Goal: Task Accomplishment & Management: Complete application form

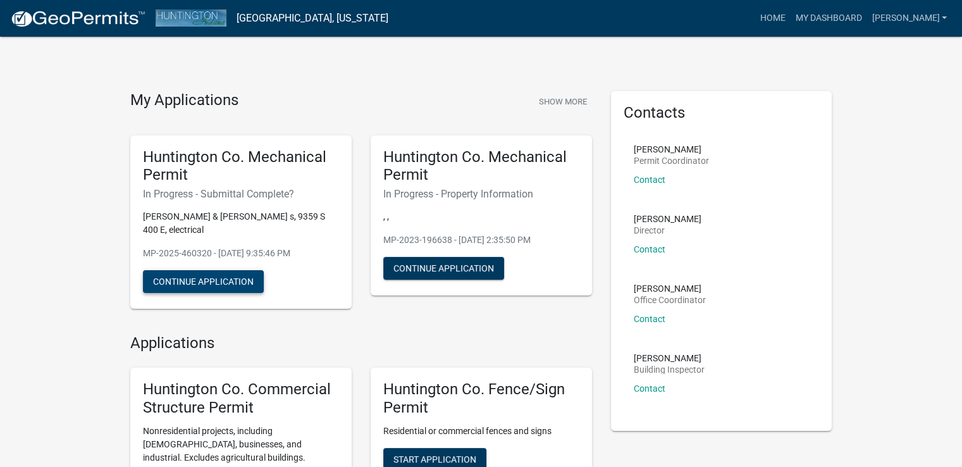
click at [250, 275] on button "Continue Application" at bounding box center [203, 281] width 121 height 23
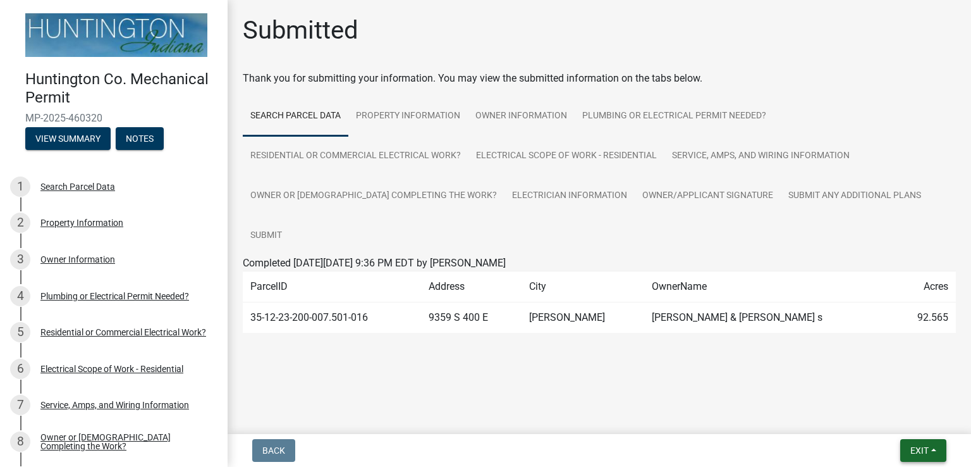
click at [935, 451] on button "Exit" at bounding box center [923, 450] width 46 height 23
click at [909, 417] on button "Save & Exit" at bounding box center [896, 417] width 101 height 30
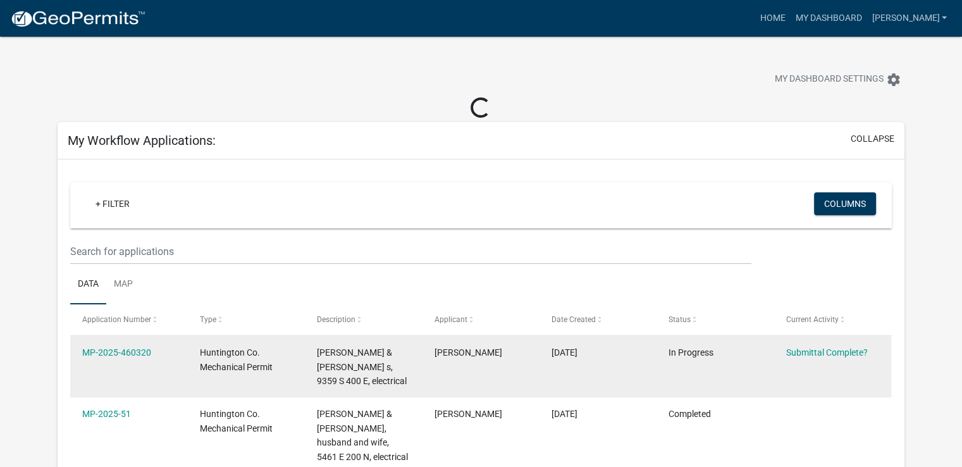
click at [814, 345] on div "Submittal Complete?" at bounding box center [832, 352] width 93 height 15
click at [817, 352] on link "Submittal Complete?" at bounding box center [827, 352] width 82 height 10
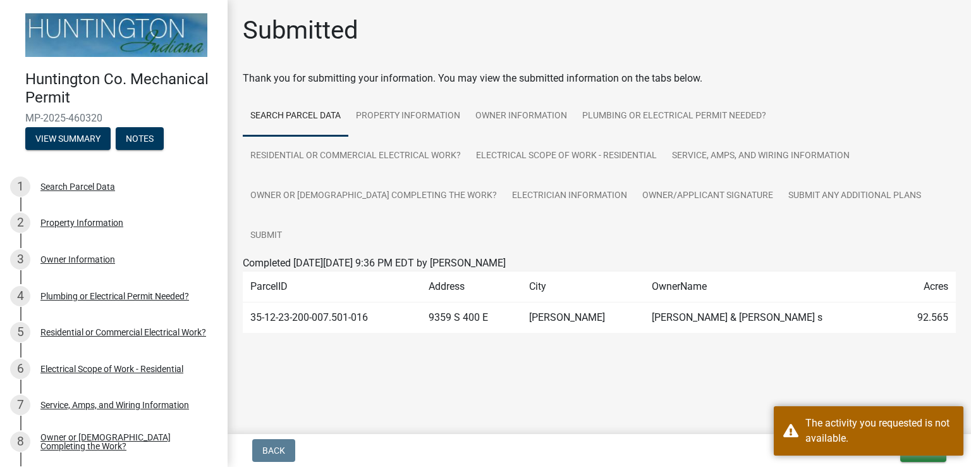
click at [844, 357] on main "Submitted Thank you for submitting your information. You may view the submitted…" at bounding box center [600, 214] width 744 height 429
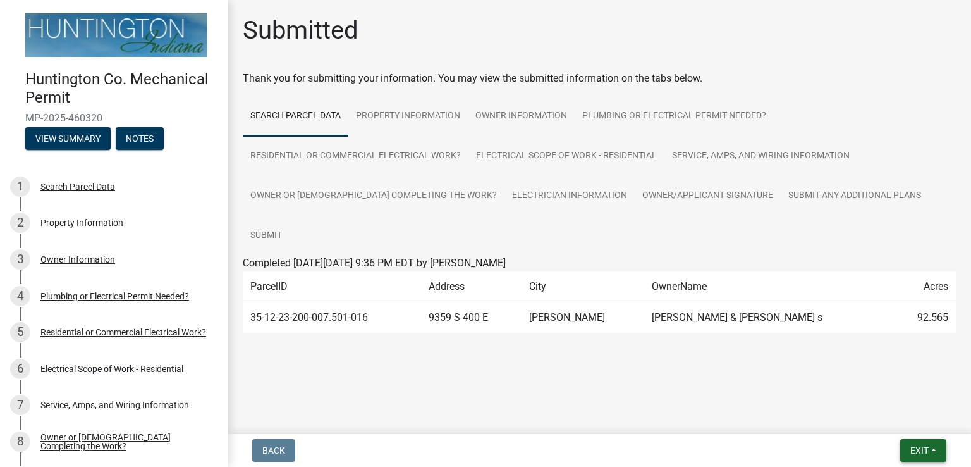
click at [924, 449] on span "Exit" at bounding box center [920, 450] width 18 height 10
click at [912, 415] on button "Save & Exit" at bounding box center [896, 417] width 101 height 30
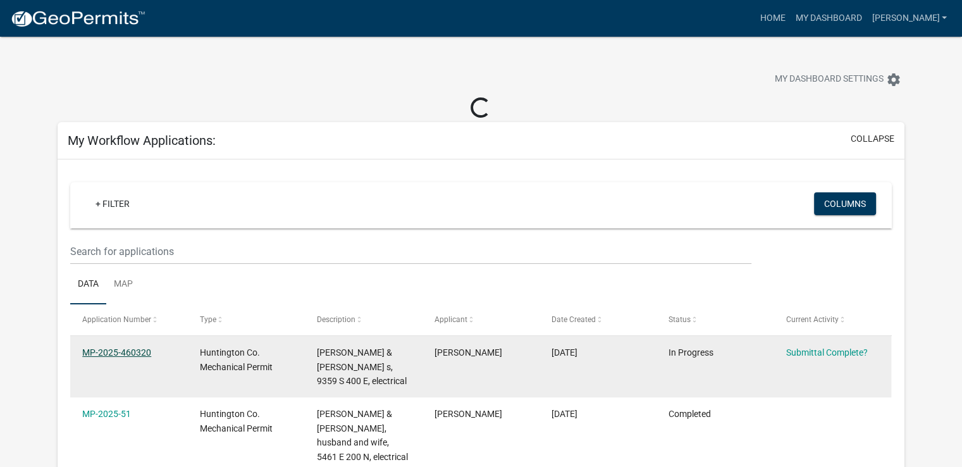
click at [139, 350] on link "MP-2025-460320" at bounding box center [116, 352] width 69 height 10
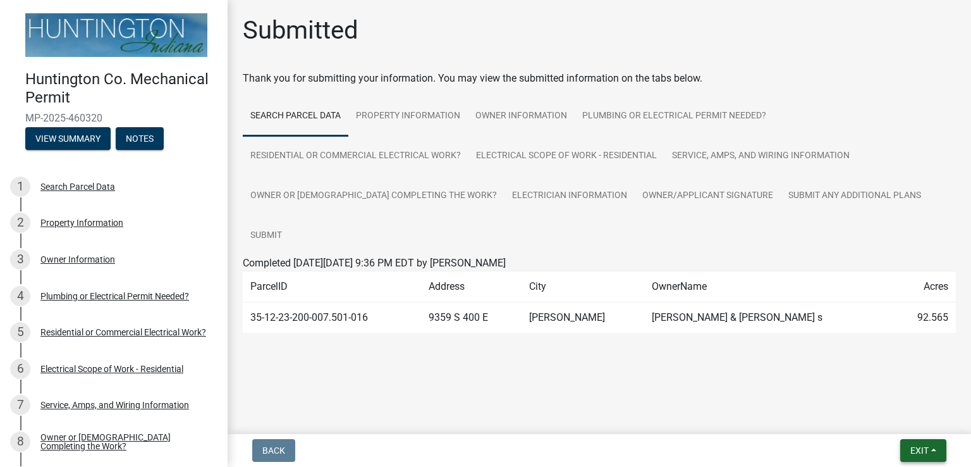
click at [936, 441] on button "Exit" at bounding box center [923, 450] width 46 height 23
click at [932, 428] on button "Save & Exit" at bounding box center [896, 417] width 101 height 30
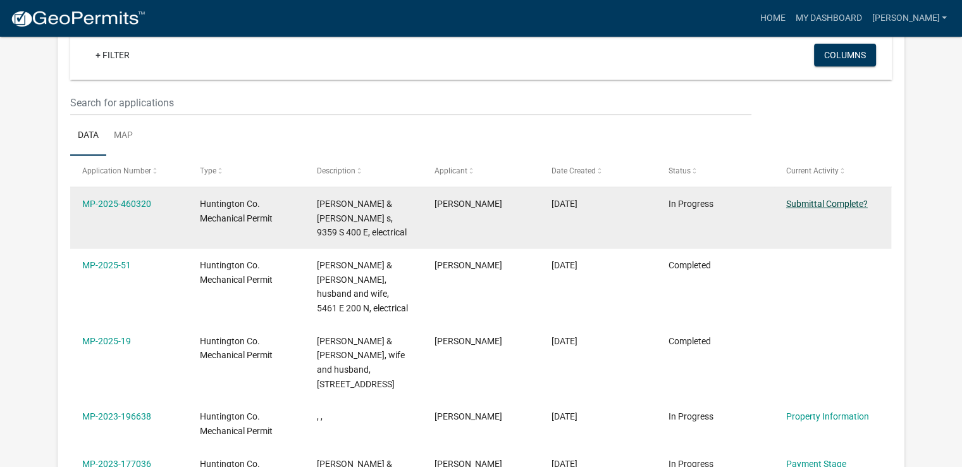
scroll to position [104, 0]
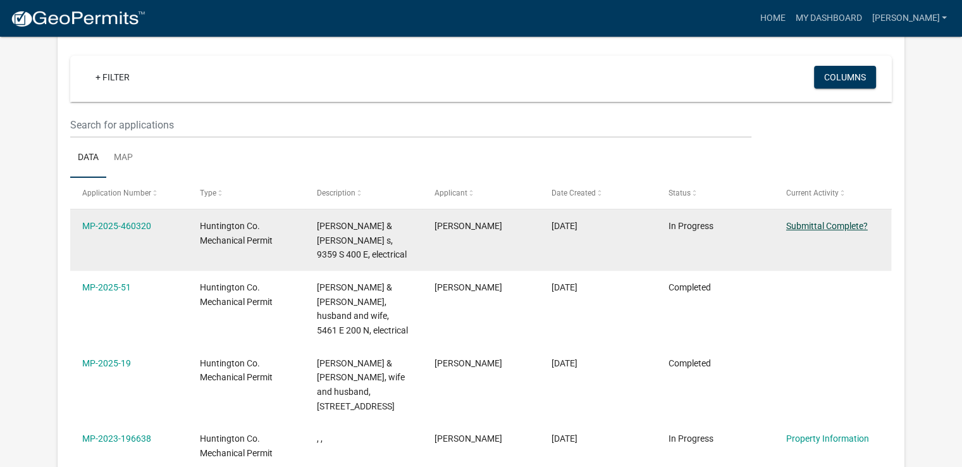
click at [864, 230] on link "Submittal Complete?" at bounding box center [827, 226] width 82 height 10
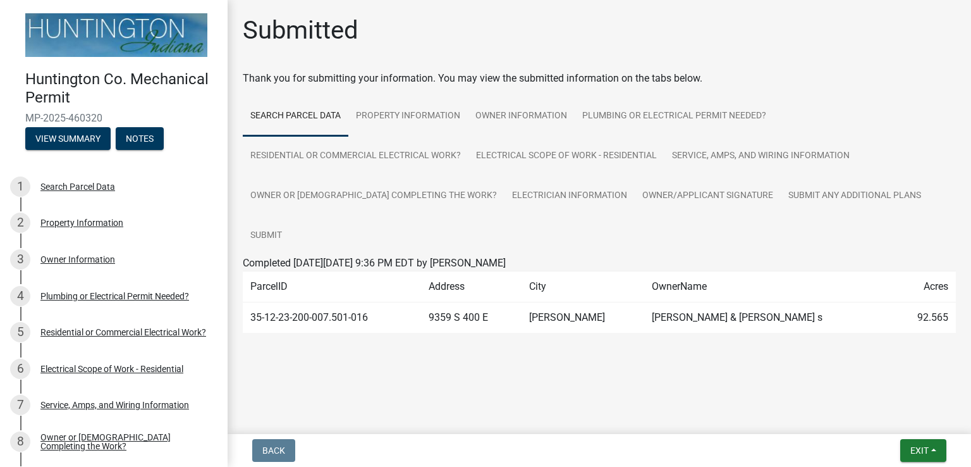
click at [915, 355] on main "Submitted Thank you for submitting your information. You may view the submitted…" at bounding box center [600, 214] width 744 height 429
click at [942, 456] on button "Exit" at bounding box center [923, 450] width 46 height 23
click at [902, 415] on button "Save & Exit" at bounding box center [896, 417] width 101 height 30
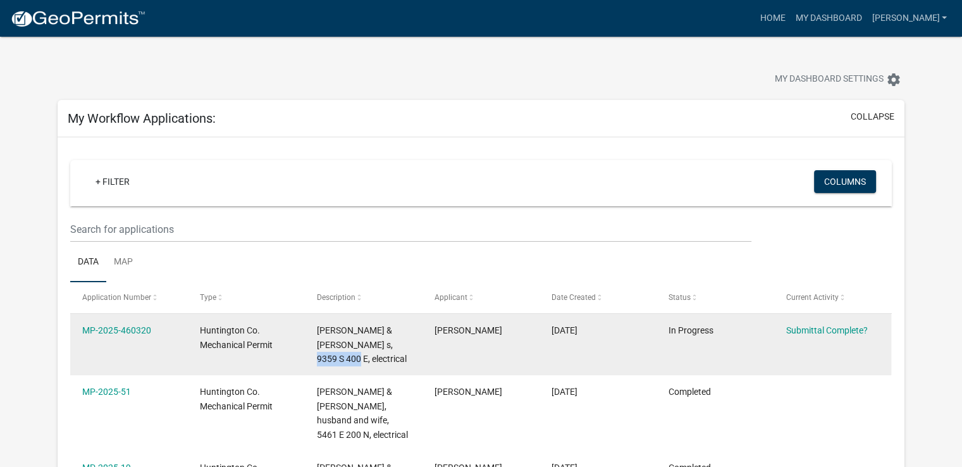
drag, startPoint x: 355, startPoint y: 342, endPoint x: 402, endPoint y: 352, distance: 48.4
click at [402, 352] on div "[PERSON_NAME] & [PERSON_NAME] s, 9359 S 400 E, electrical" at bounding box center [363, 344] width 93 height 43
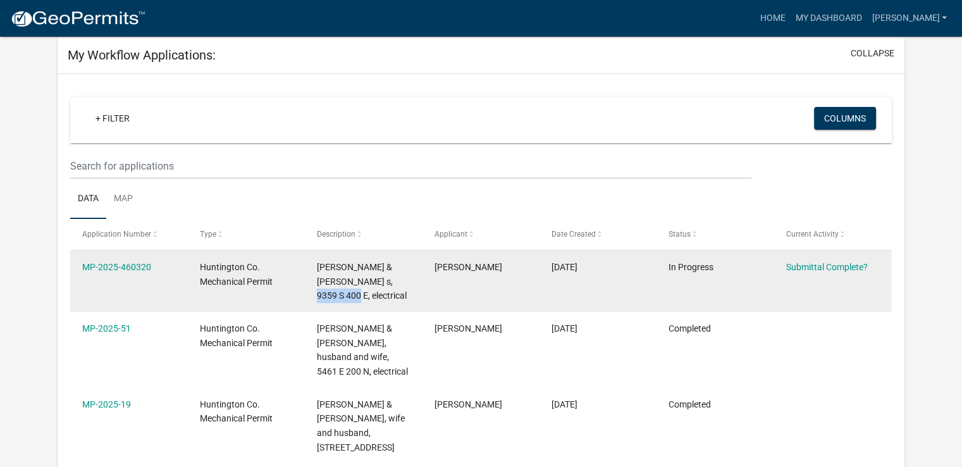
click at [372, 288] on div "[PERSON_NAME] & [PERSON_NAME] s, 9359 S 400 E, electrical" at bounding box center [363, 281] width 93 height 43
drag, startPoint x: 322, startPoint y: 295, endPoint x: 356, endPoint y: 281, distance: 36.9
click at [356, 281] on span "[PERSON_NAME] & [PERSON_NAME] s, 9359 S 400 E, electrical" at bounding box center [362, 281] width 90 height 39
copy span "9359 S 400 E"
click at [121, 266] on link "MP-2025-460320" at bounding box center [116, 267] width 69 height 10
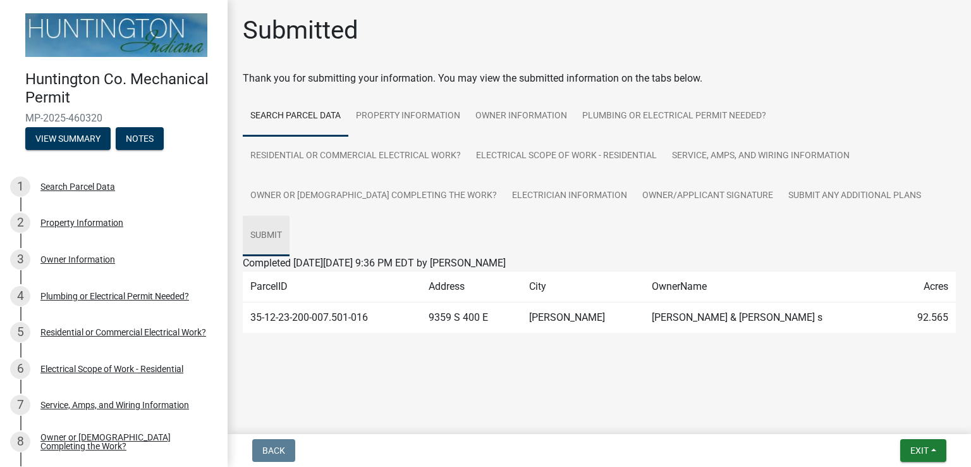
click at [290, 216] on link "Submit" at bounding box center [266, 236] width 47 height 40
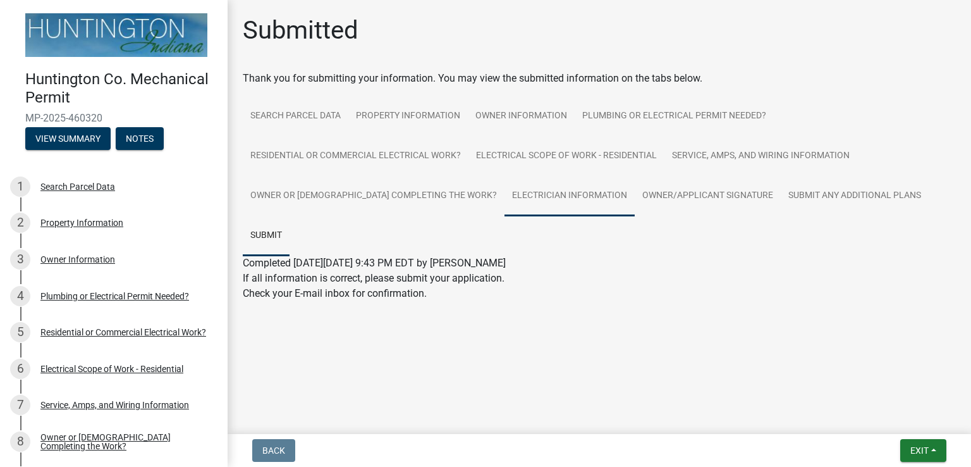
click at [565, 195] on link "Electrician Information" at bounding box center [570, 196] width 130 height 40
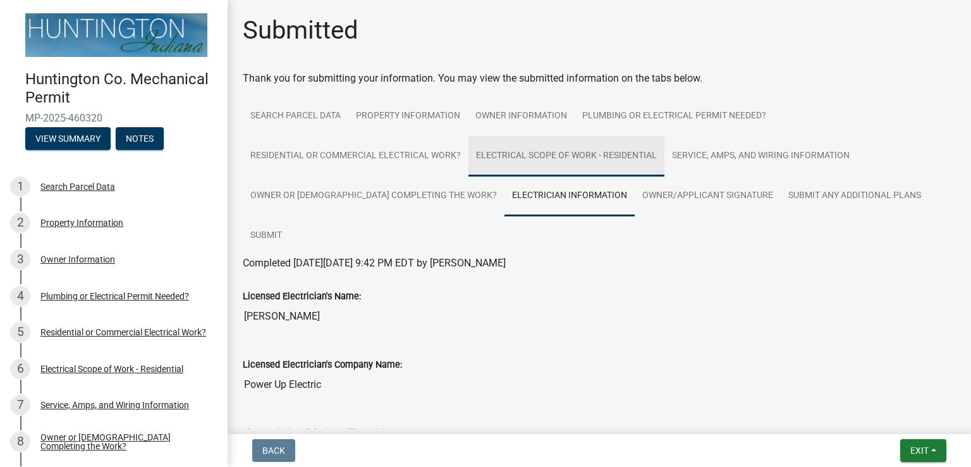
click at [524, 153] on link "Electrical Scope of Work - Residential" at bounding box center [567, 156] width 196 height 40
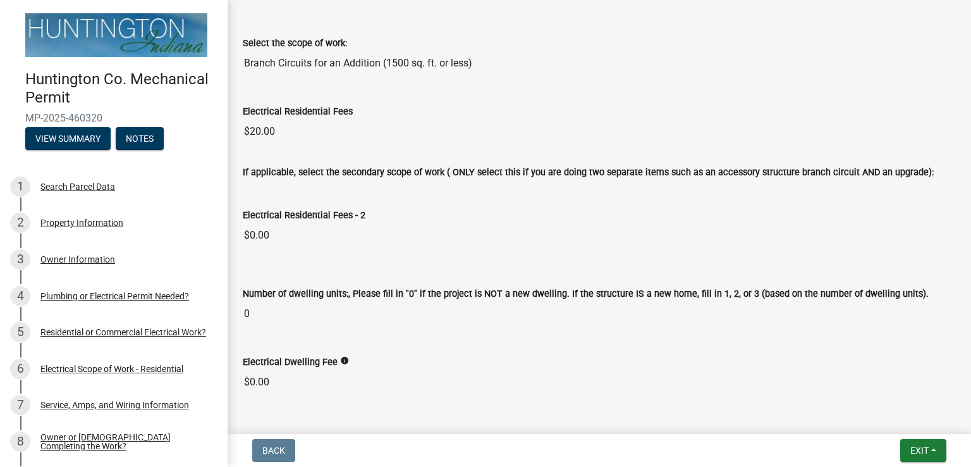
scroll to position [78, 0]
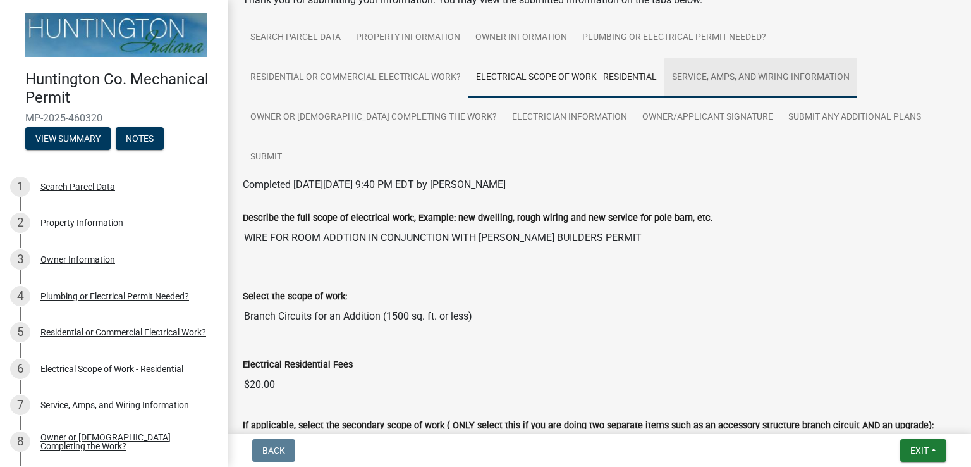
click at [723, 74] on link "Service, Amps, and Wiring Information" at bounding box center [761, 78] width 193 height 40
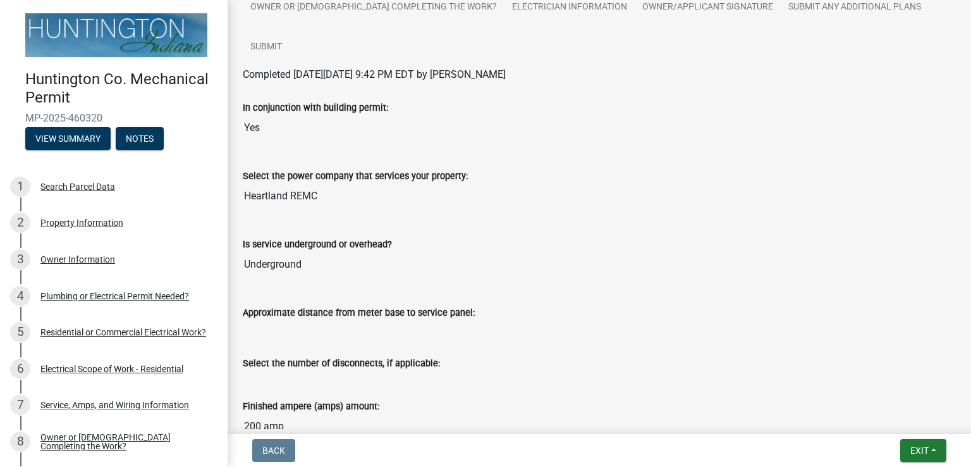
scroll to position [0, 0]
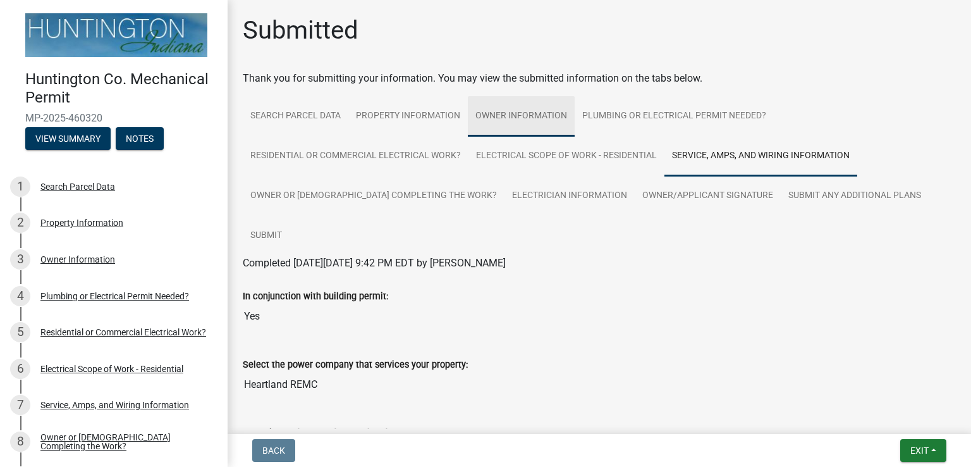
click at [510, 118] on link "Owner Information" at bounding box center [521, 116] width 107 height 40
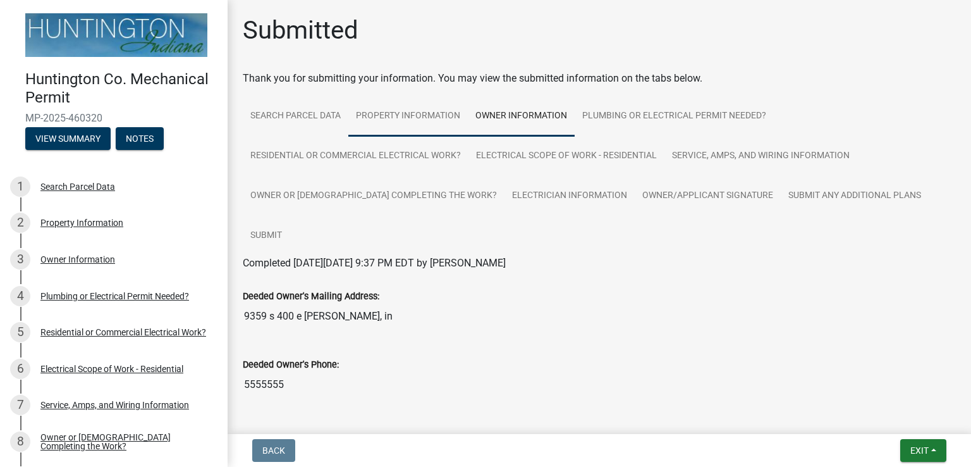
click at [438, 120] on link "Property Information" at bounding box center [408, 116] width 120 height 40
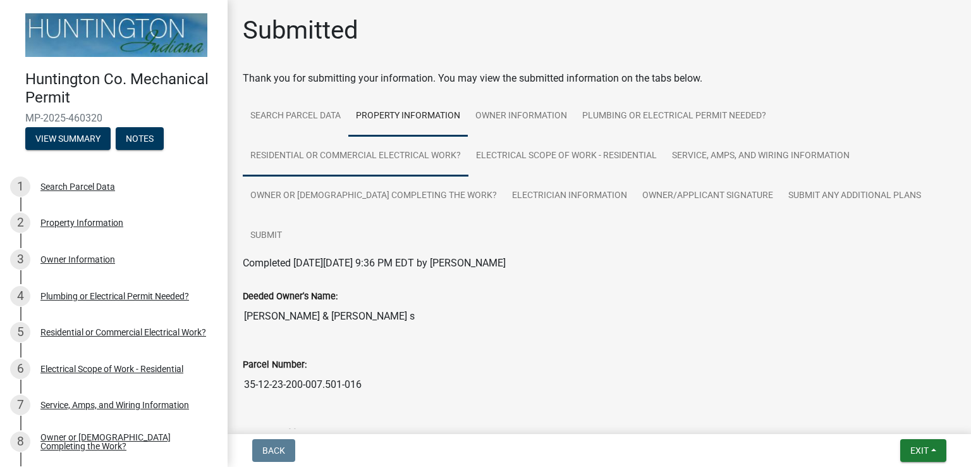
click at [321, 147] on link "Residential or Commercial Electrical Work?" at bounding box center [356, 156] width 226 height 40
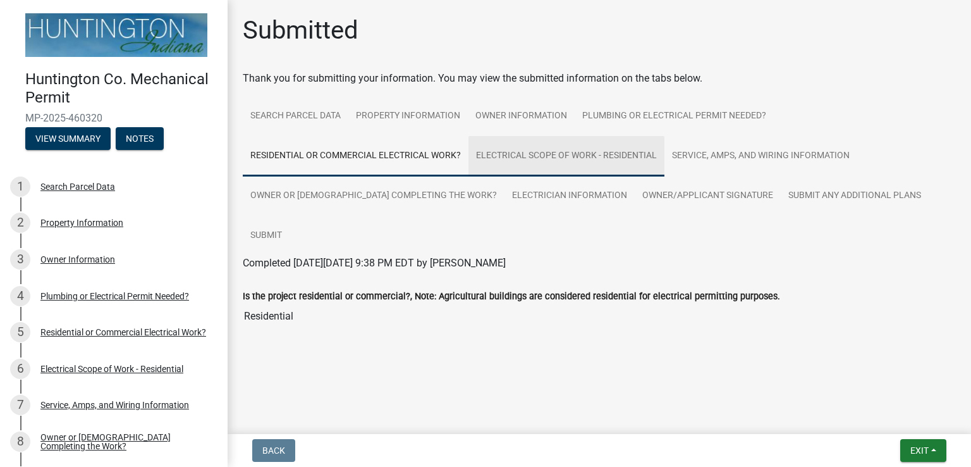
click at [532, 151] on link "Electrical Scope of Work - Residential" at bounding box center [567, 156] width 196 height 40
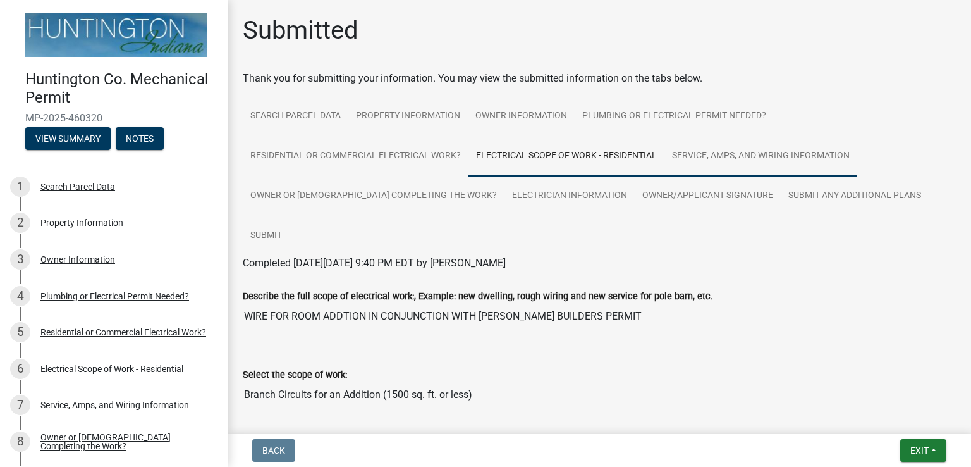
click at [730, 150] on link "Service, Amps, and Wiring Information" at bounding box center [761, 156] width 193 height 40
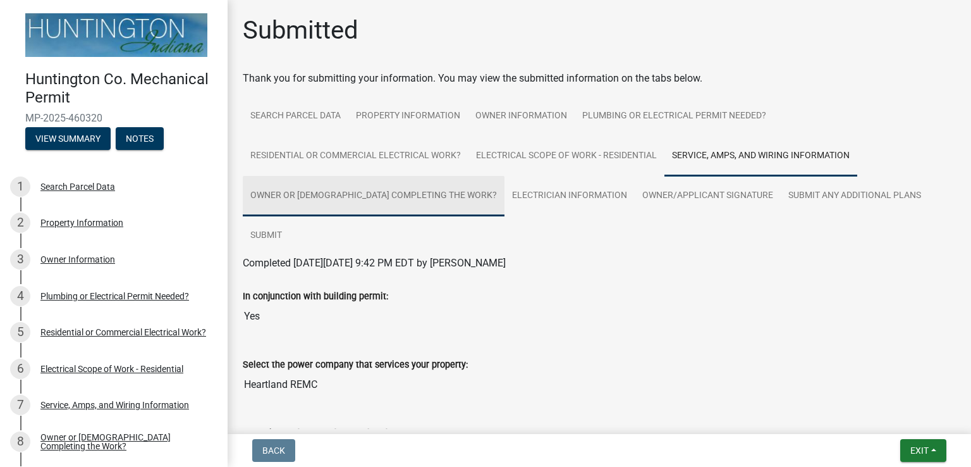
click at [314, 195] on link "Owner or [DEMOGRAPHIC_DATA] Completing the Work?" at bounding box center [374, 196] width 262 height 40
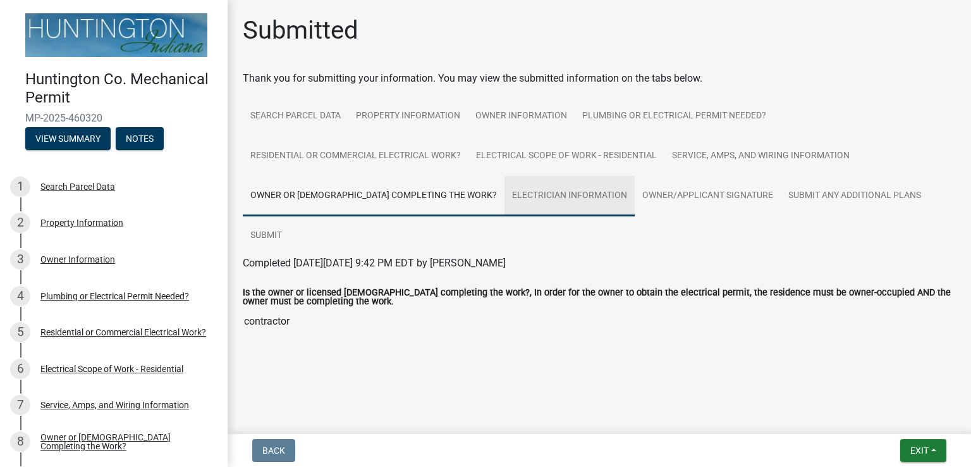
click at [507, 193] on link "Electrician Information" at bounding box center [570, 196] width 130 height 40
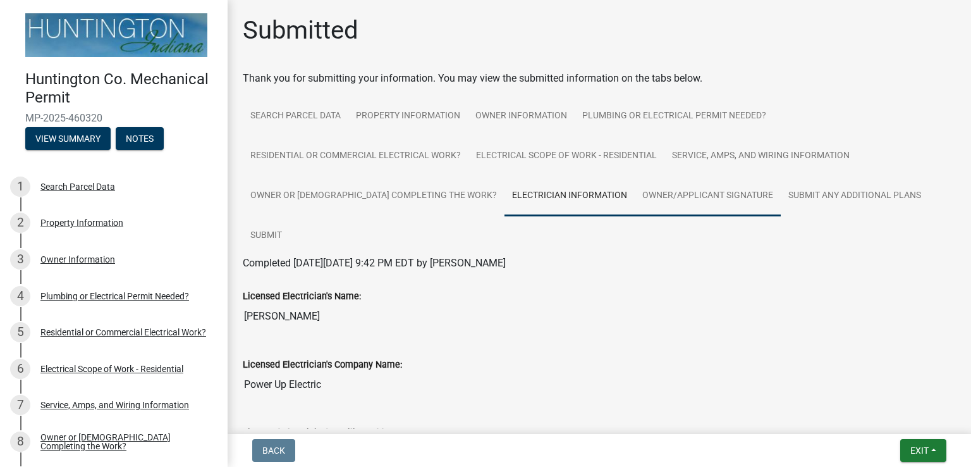
click at [656, 197] on link "Owner/Applicant Signature" at bounding box center [708, 196] width 146 height 40
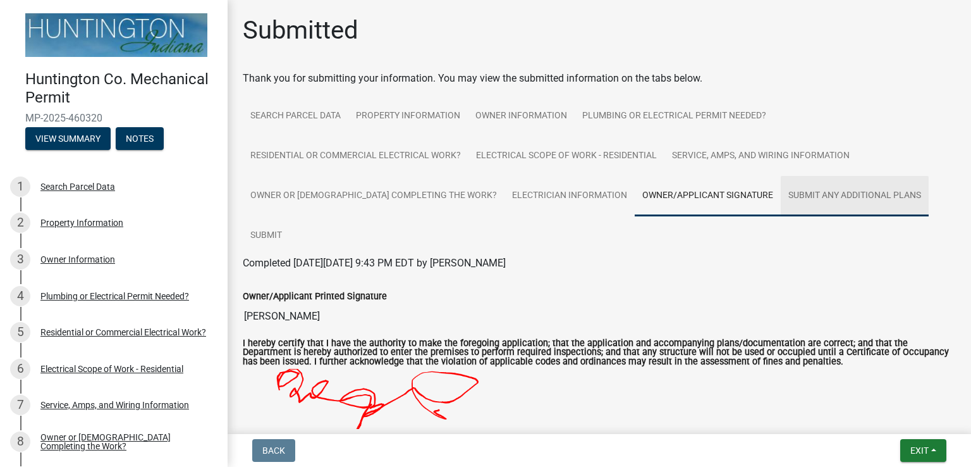
click at [781, 198] on link "Submit Any Additional Plans" at bounding box center [855, 196] width 148 height 40
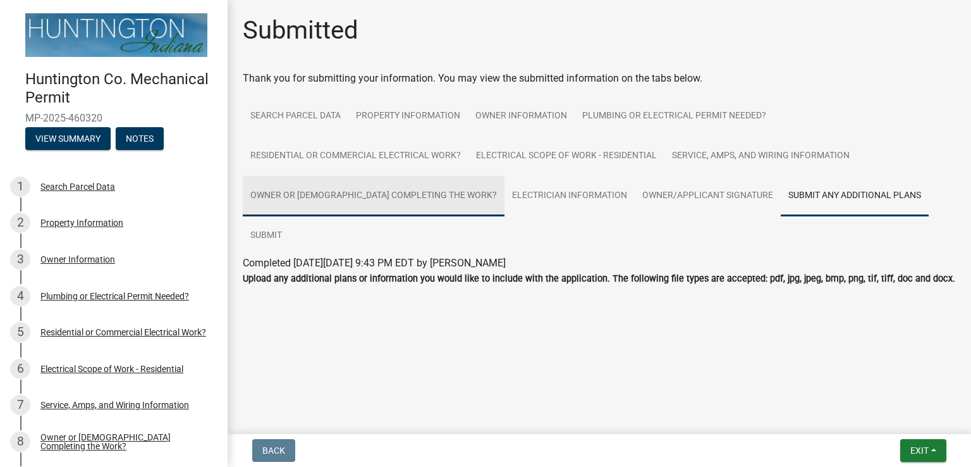
click at [400, 195] on link "Owner or [DEMOGRAPHIC_DATA] Completing the Work?" at bounding box center [374, 196] width 262 height 40
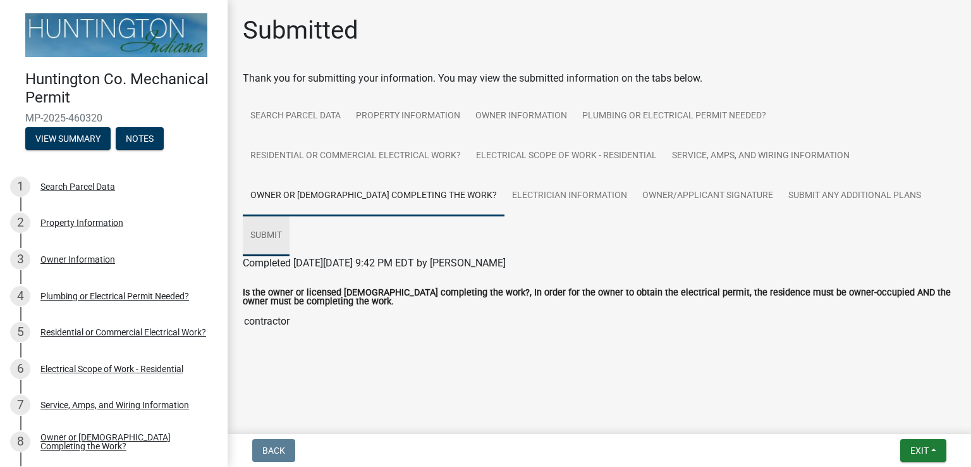
click at [290, 216] on link "Submit" at bounding box center [266, 236] width 47 height 40
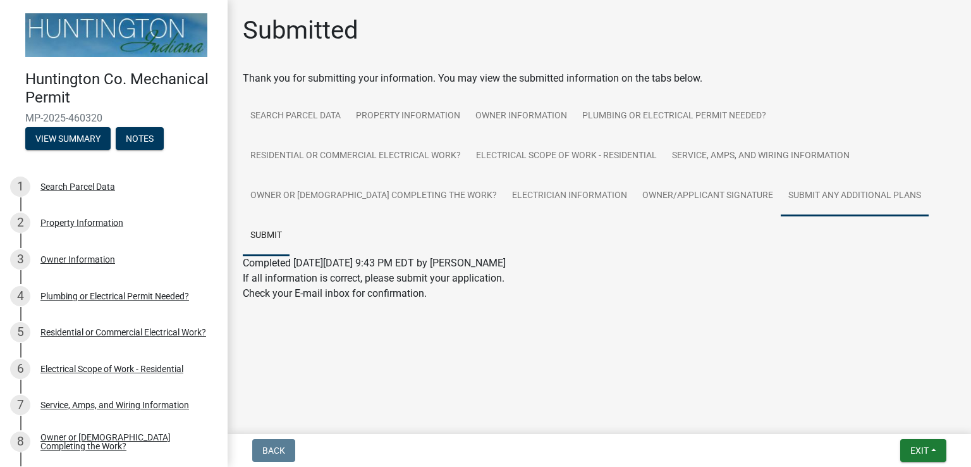
click at [879, 192] on link "Submit Any Additional Plans" at bounding box center [855, 196] width 148 height 40
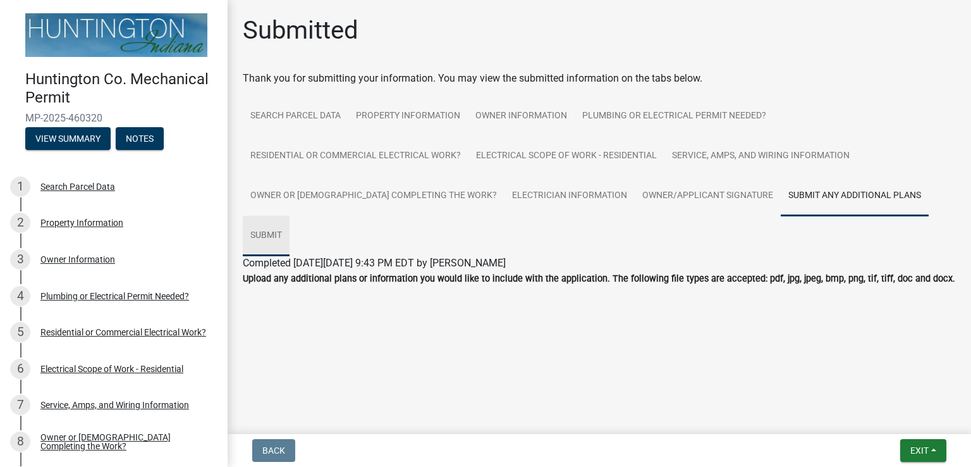
click at [290, 216] on link "Submit" at bounding box center [266, 236] width 47 height 40
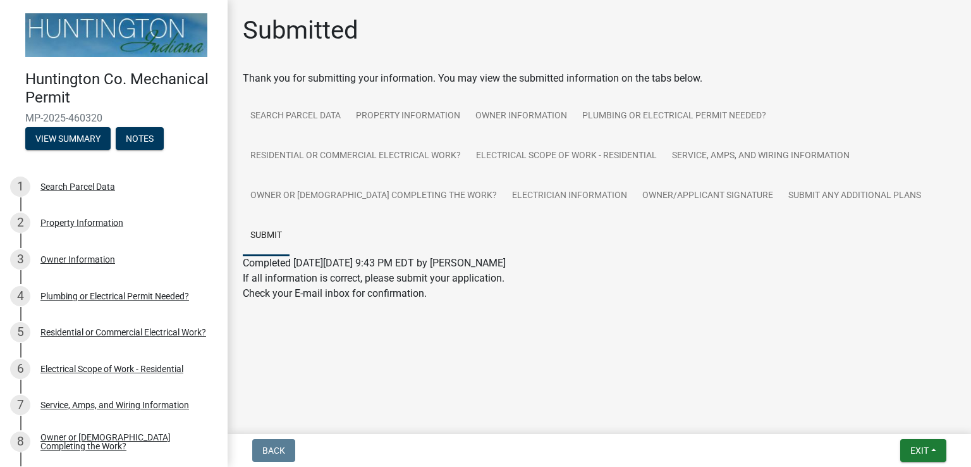
click at [290, 216] on link "Submit" at bounding box center [266, 236] width 47 height 40
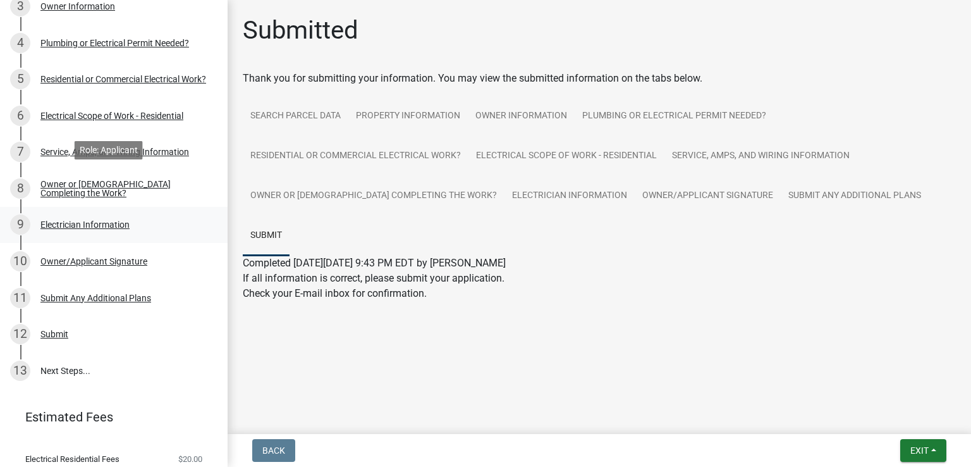
scroll to position [290, 0]
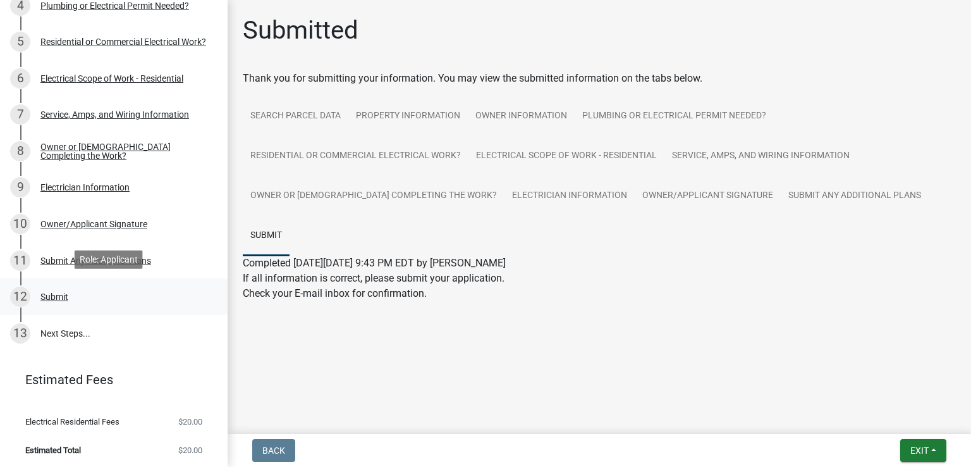
click at [55, 292] on div "Submit" at bounding box center [54, 296] width 28 height 9
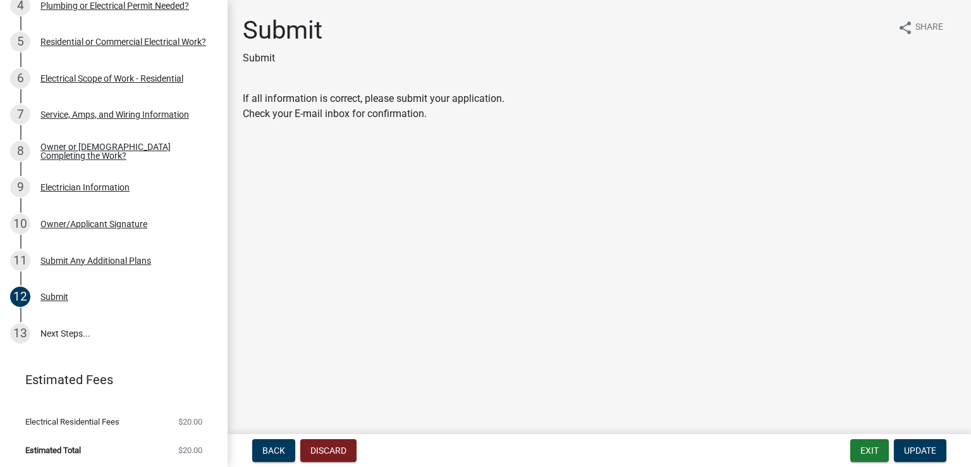
click at [947, 443] on form "Exit Update" at bounding box center [900, 450] width 101 height 23
click at [935, 448] on span "Update" at bounding box center [920, 450] width 32 height 10
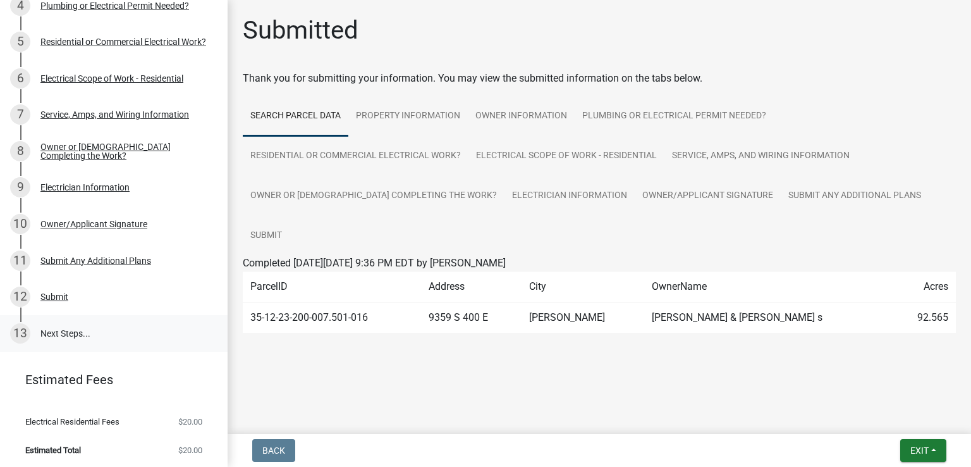
click at [66, 334] on link "13 Next Steps..." at bounding box center [114, 333] width 228 height 37
click at [15, 326] on div "13" at bounding box center [20, 333] width 20 height 20
